Goal: Task Accomplishment & Management: Use online tool/utility

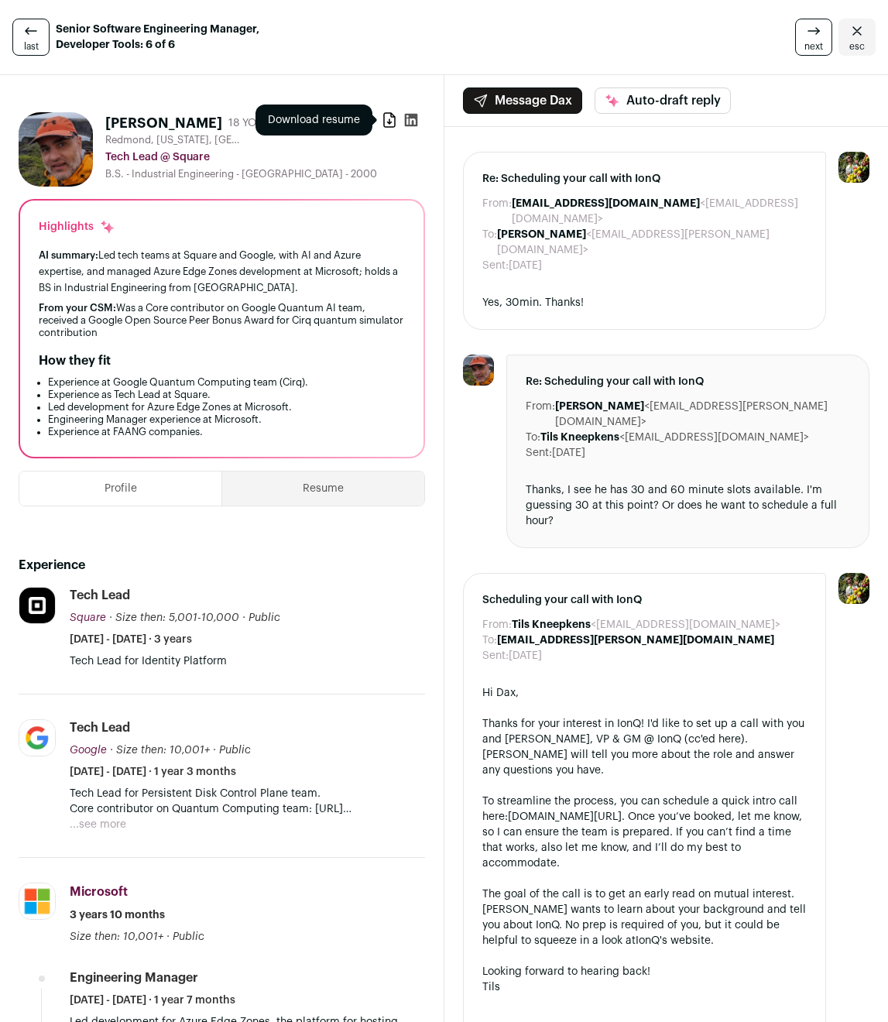
click at [385, 115] on icon at bounding box center [389, 120] width 11 height 14
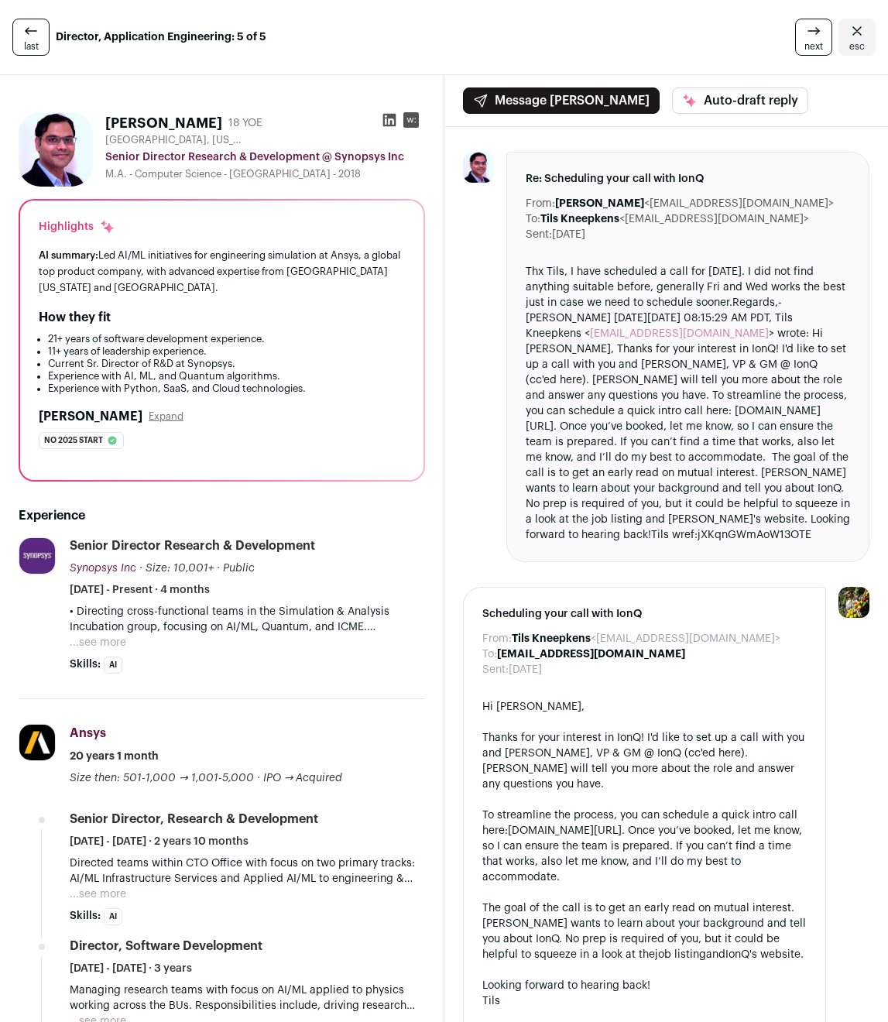
click at [385, 122] on icon at bounding box center [388, 120] width 13 height 13
click at [405, 114] on rect at bounding box center [410, 119] width 15 height 15
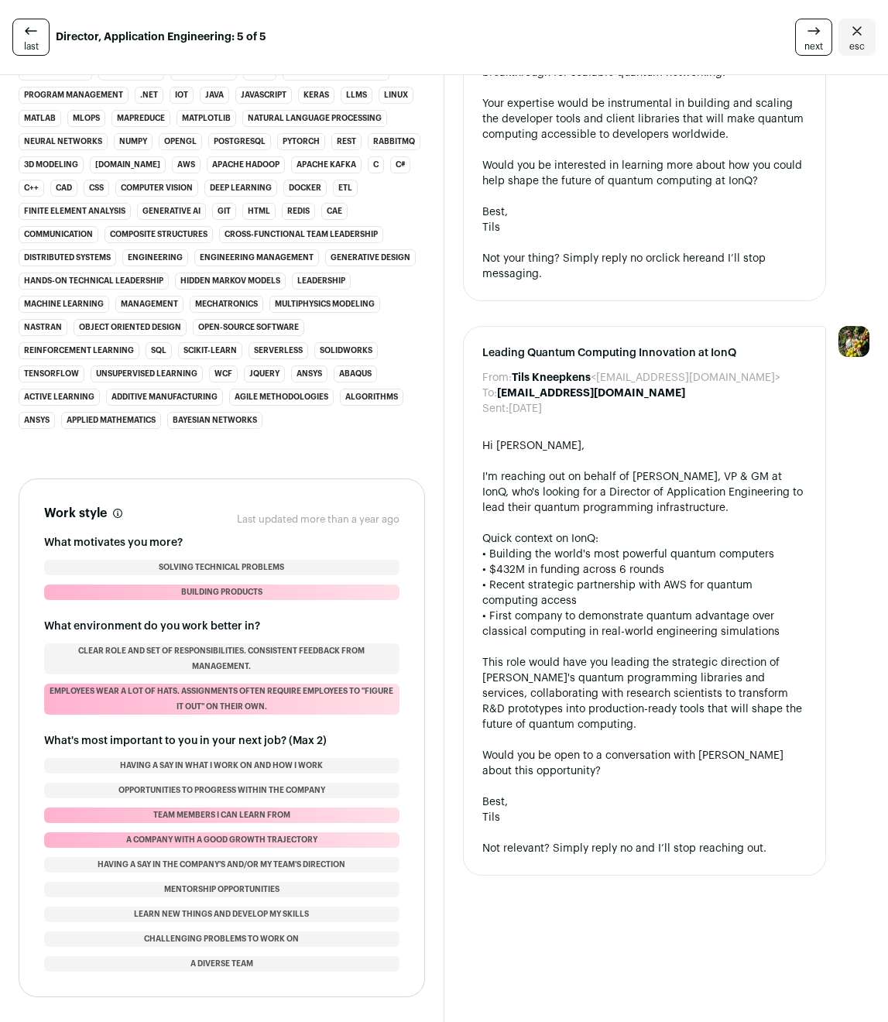
scroll to position [2383, 0]
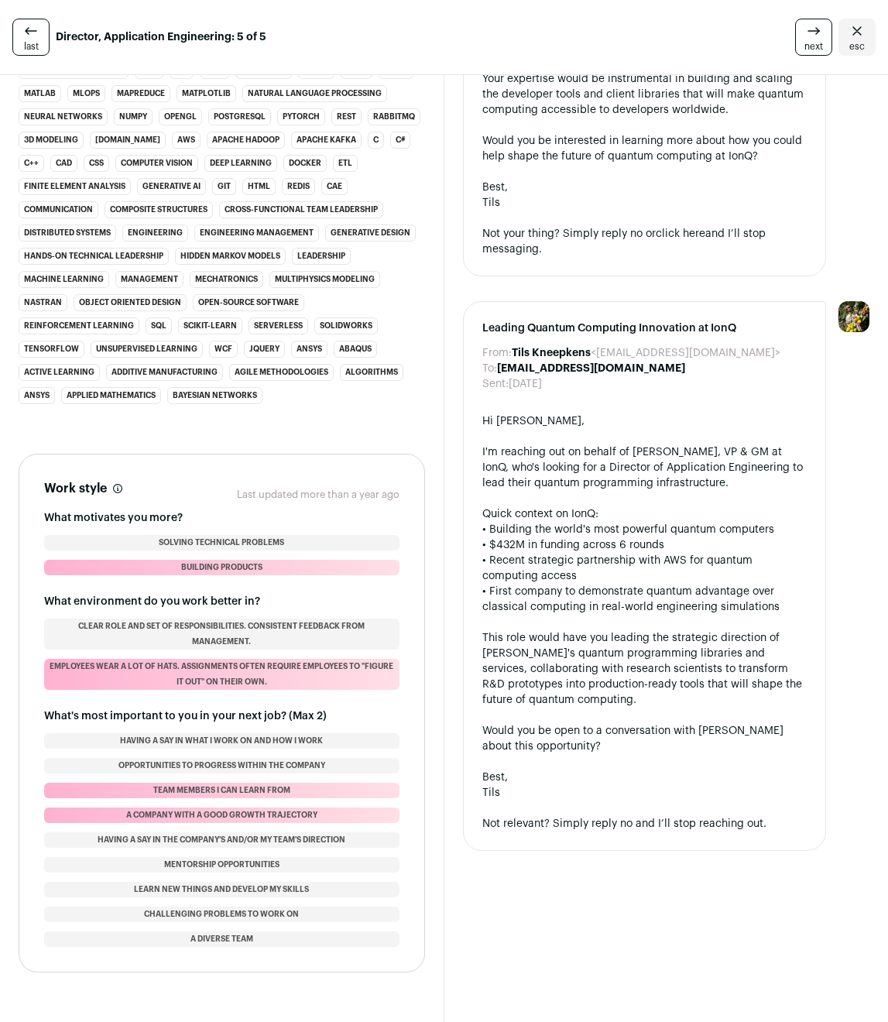
click at [36, 35] on icon at bounding box center [31, 31] width 19 height 19
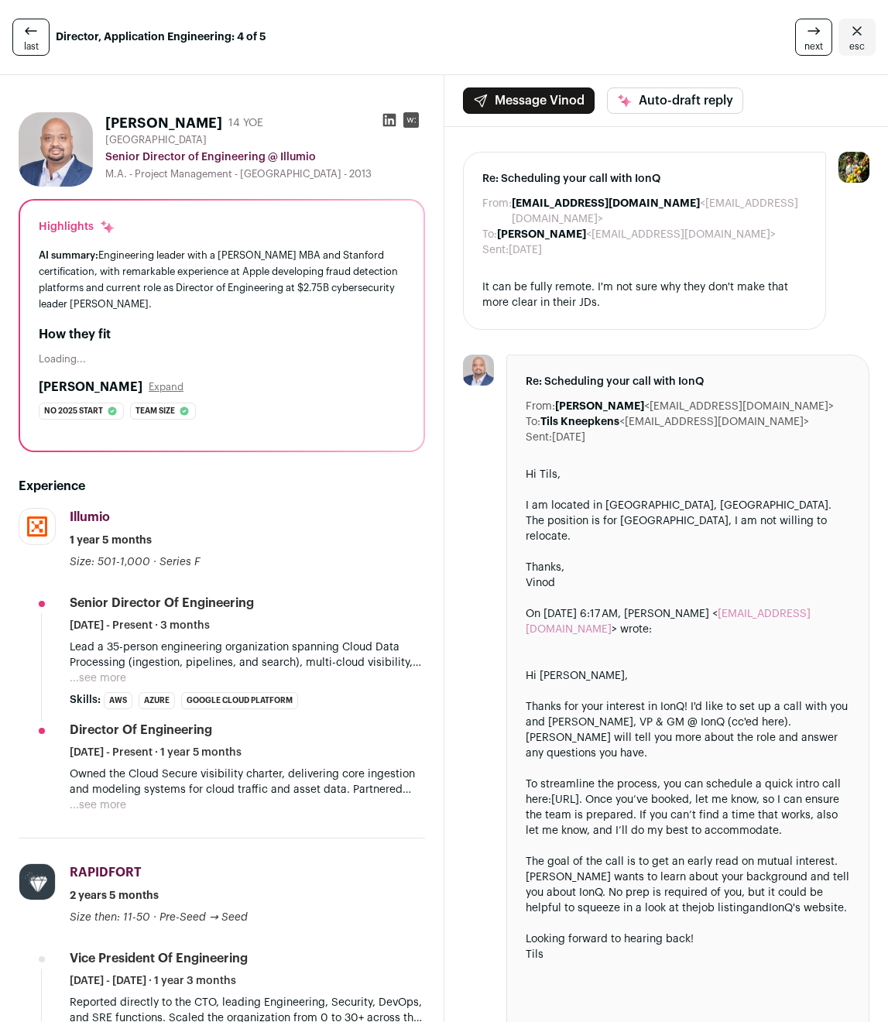
click at [36, 35] on icon at bounding box center [31, 31] width 19 height 19
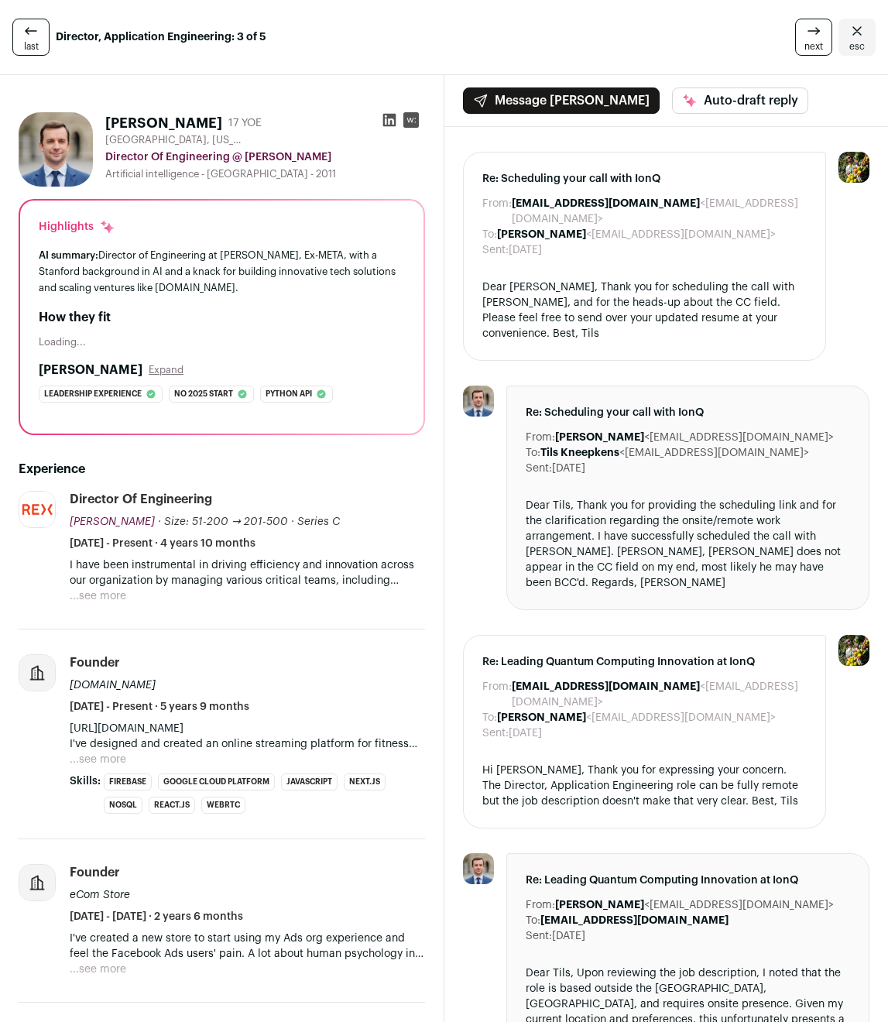
click at [36, 35] on icon at bounding box center [31, 31] width 19 height 19
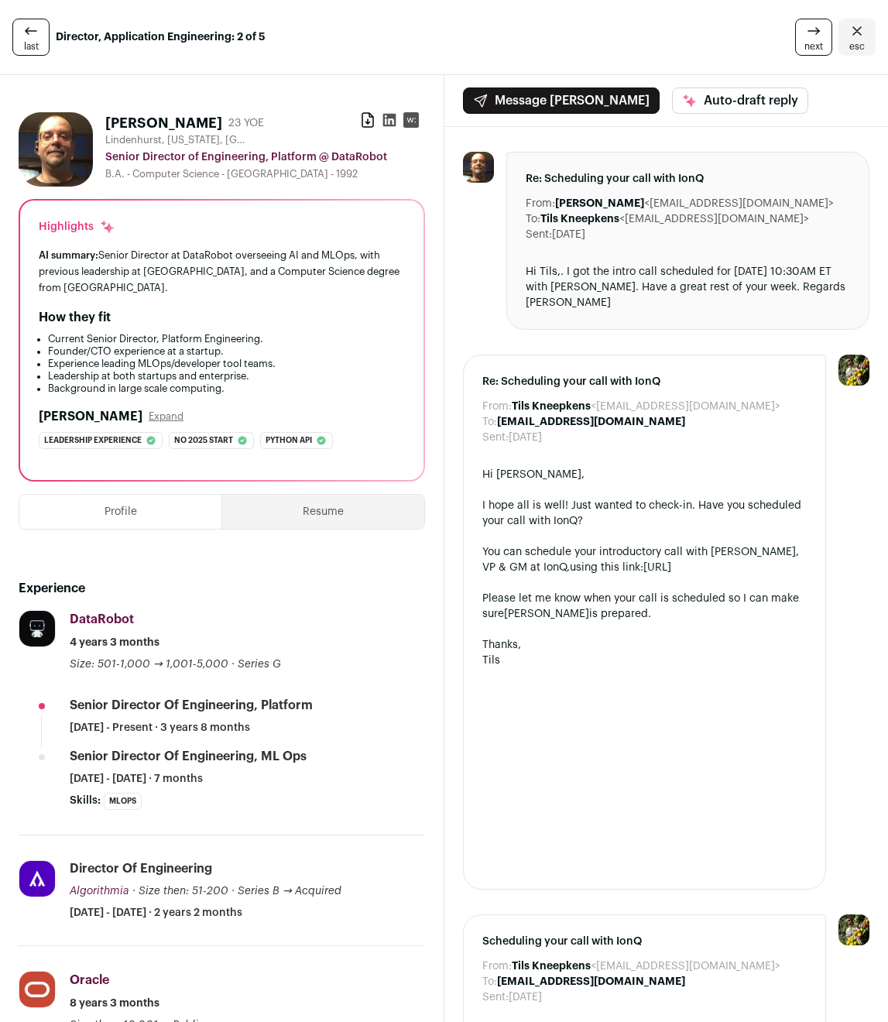
click at [36, 35] on icon at bounding box center [31, 31] width 19 height 19
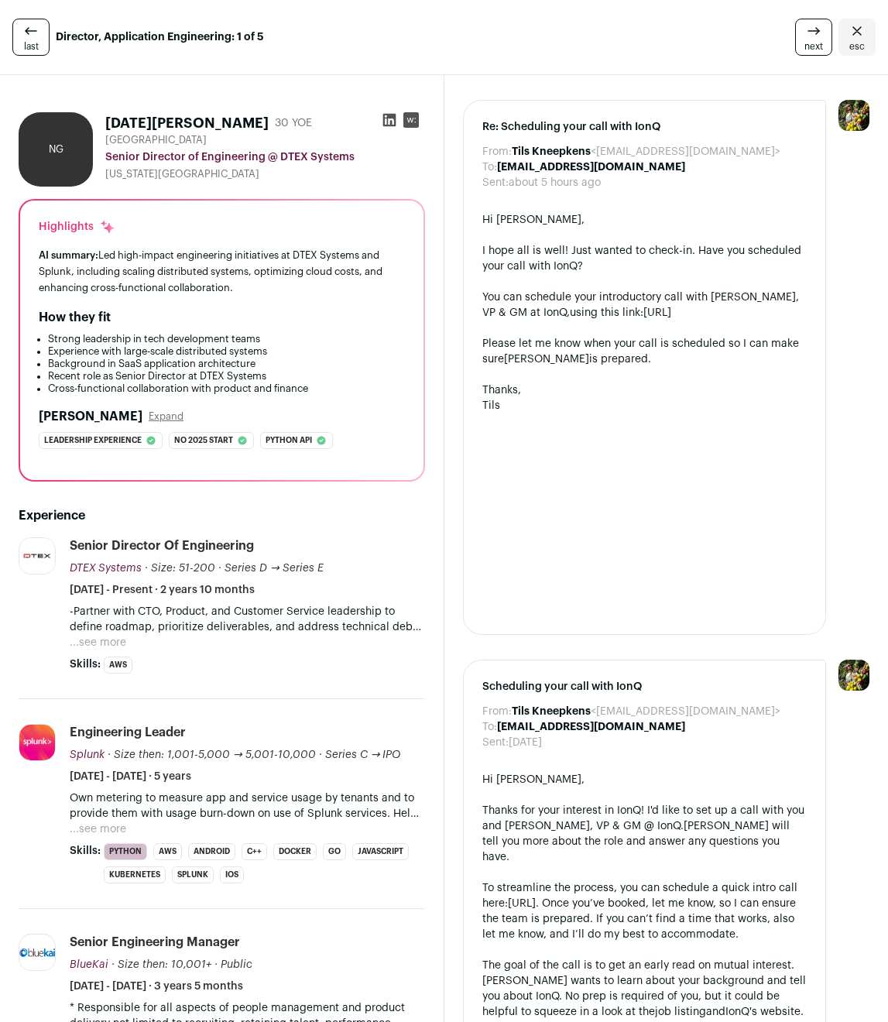
click at [804, 36] on icon at bounding box center [813, 31] width 19 height 19
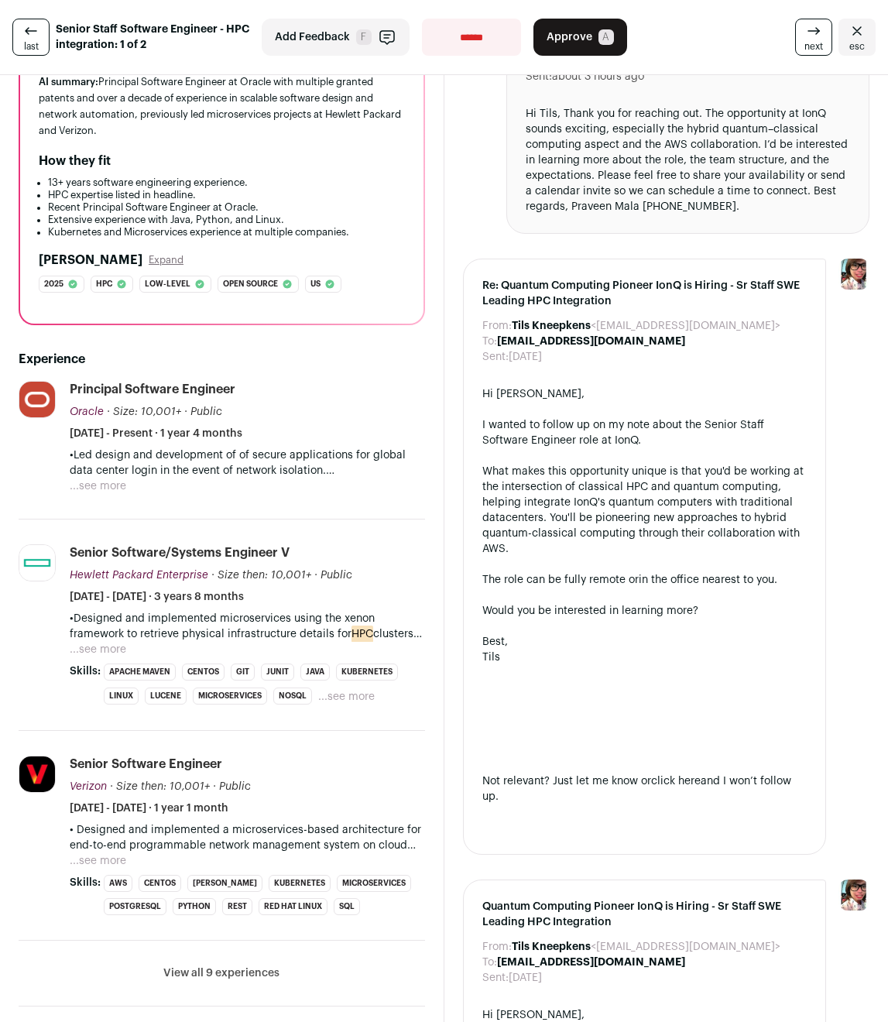
scroll to position [294, 0]
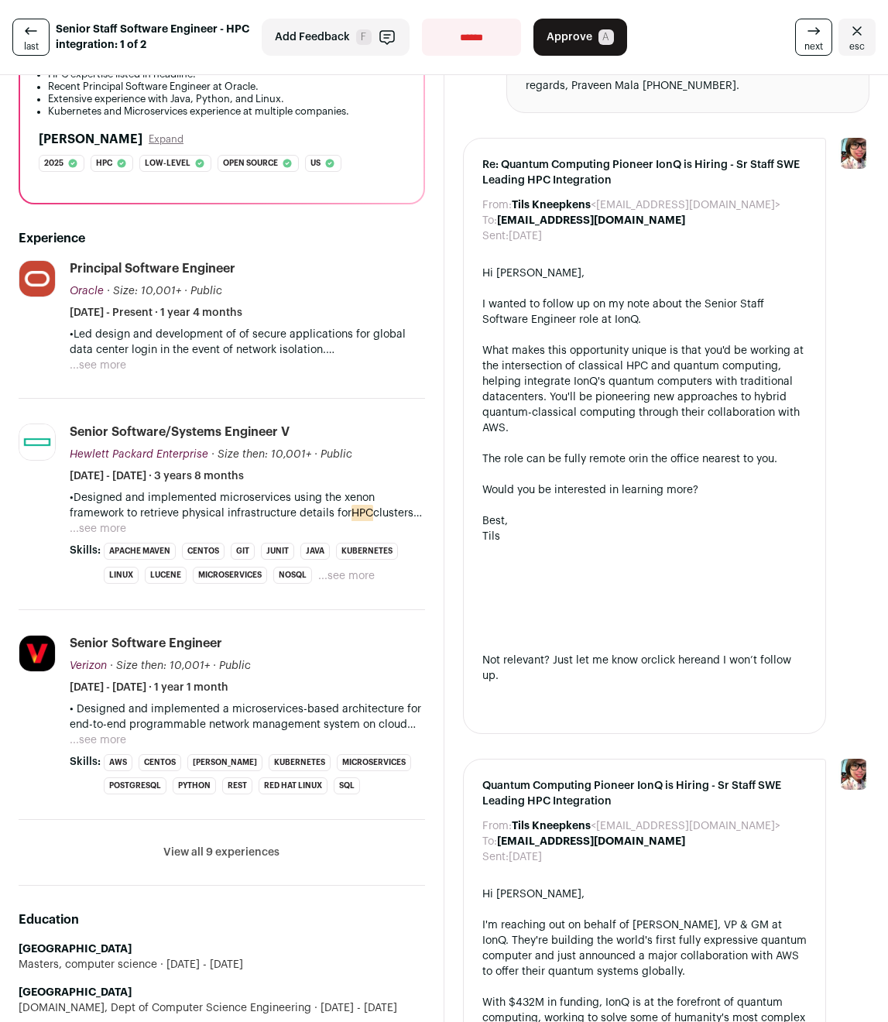
click at [108, 368] on button "...see more" at bounding box center [98, 365] width 57 height 15
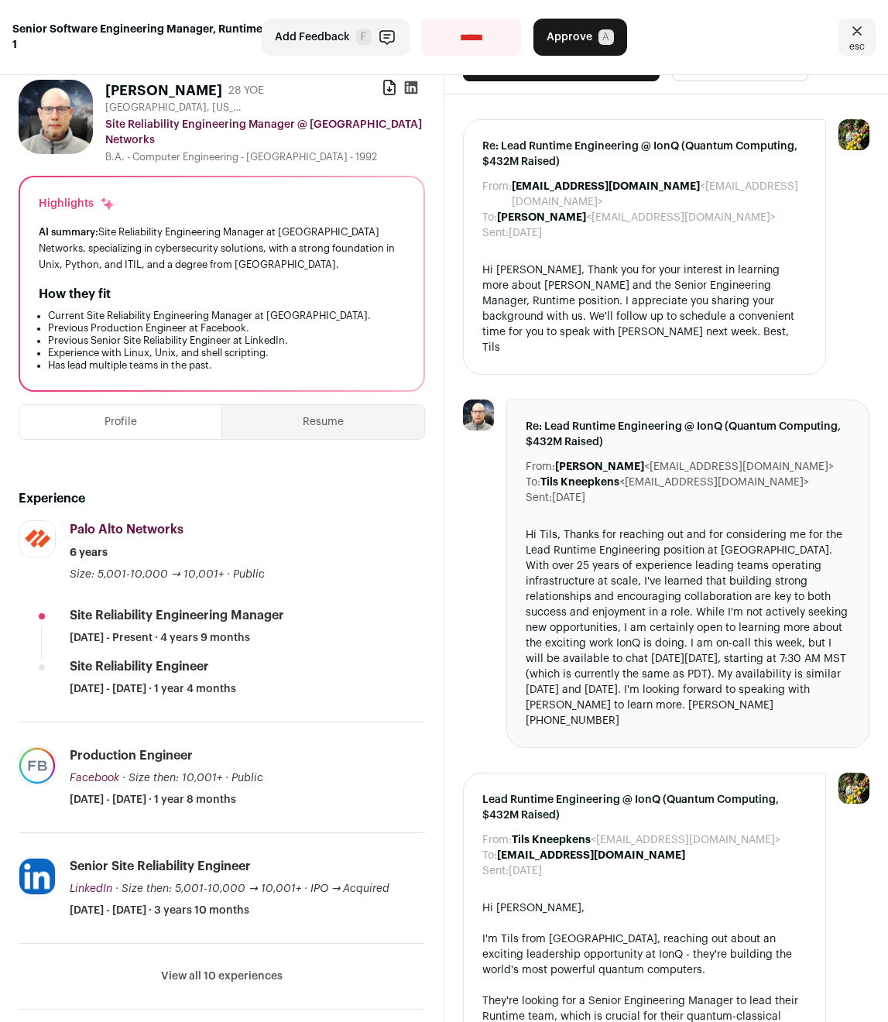
scroll to position [114, 0]
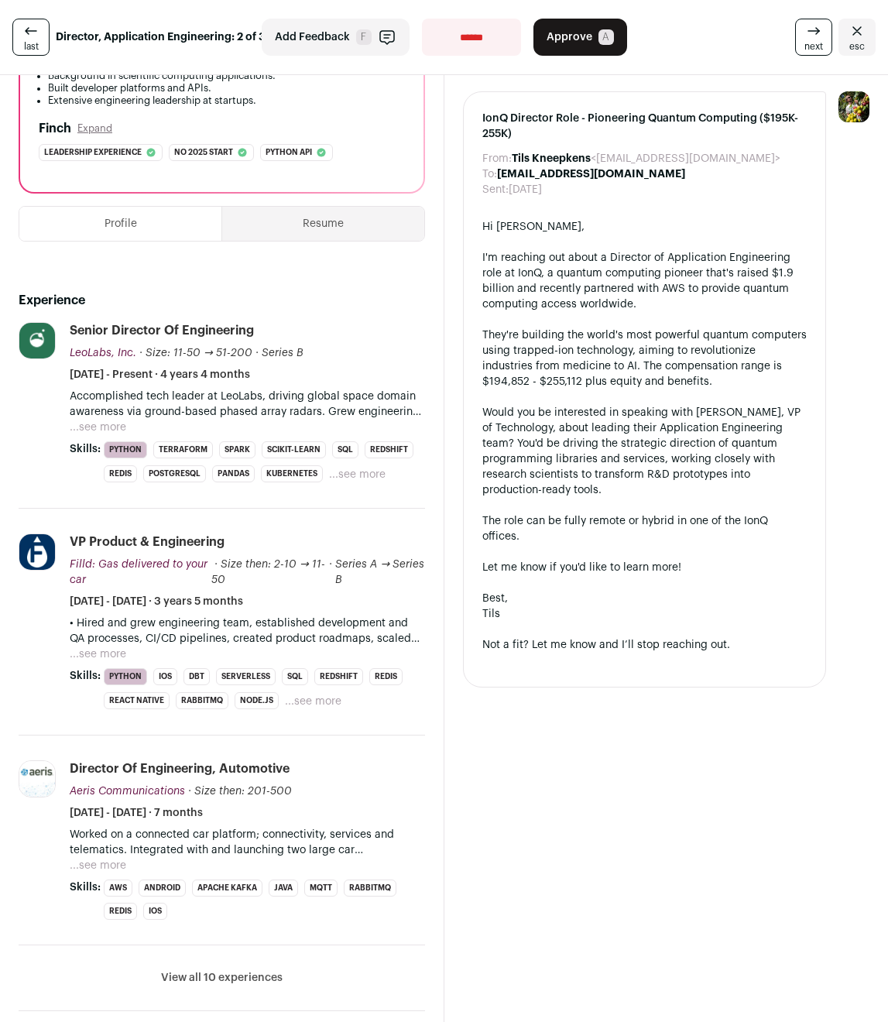
scroll to position [11, 0]
